Goal: Information Seeking & Learning: Learn about a topic

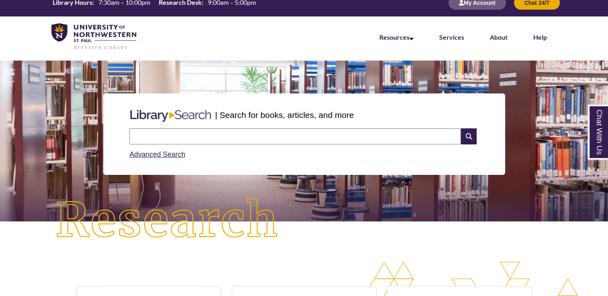
scroll to position [175, 607]
click at [305, 200] on p at bounding box center [304, 199] width 596 height 10
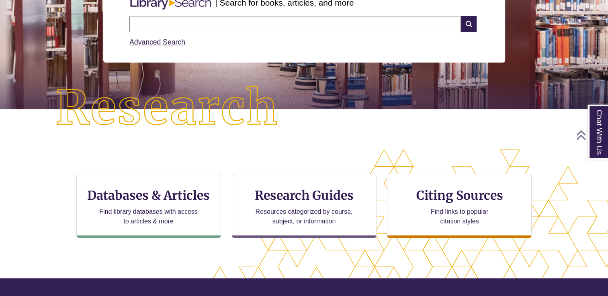
scroll to position [125, 0]
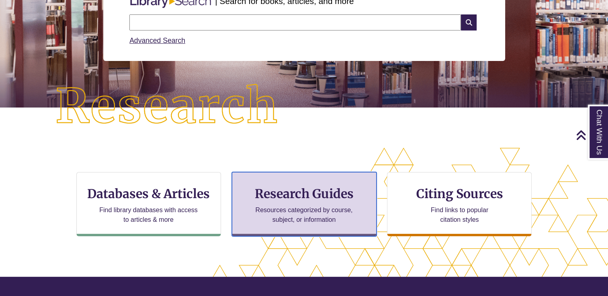
click at [370, 216] on div "Research Guides Resources categorized by course, subject, or information" at bounding box center [304, 204] width 145 height 64
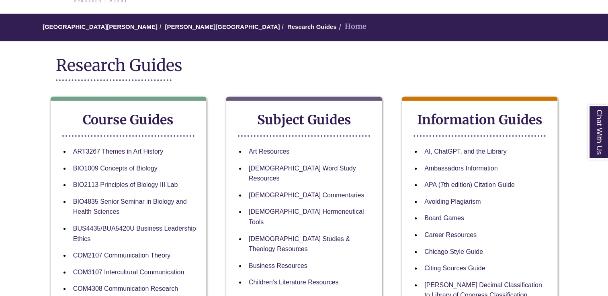
scroll to position [61, 0]
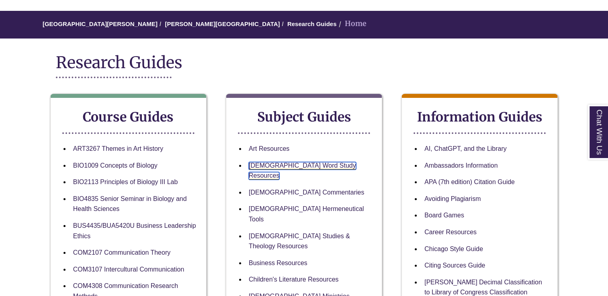
click at [314, 166] on link "Bible Word Study Resources" at bounding box center [302, 171] width 107 height 18
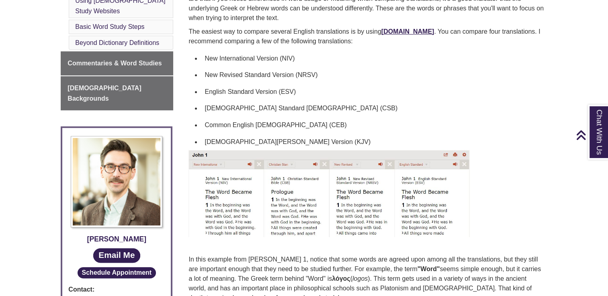
scroll to position [314, 0]
drag, startPoint x: 0, startPoint y: 0, endPoint x: 314, endPoint y: 166, distance: 355.7
click at [314, 166] on img at bounding box center [328, 193] width 281 height 87
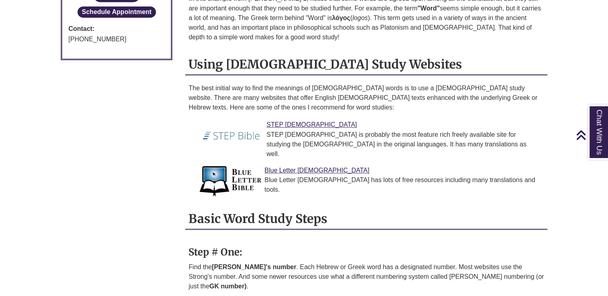
scroll to position [575, 0]
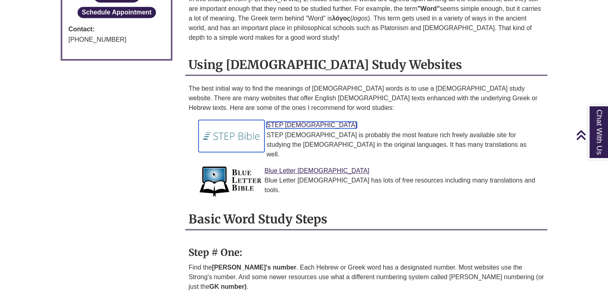
click at [285, 122] on link "STEP Bible" at bounding box center [311, 125] width 90 height 7
